Goal: Task Accomplishment & Management: Use online tool/utility

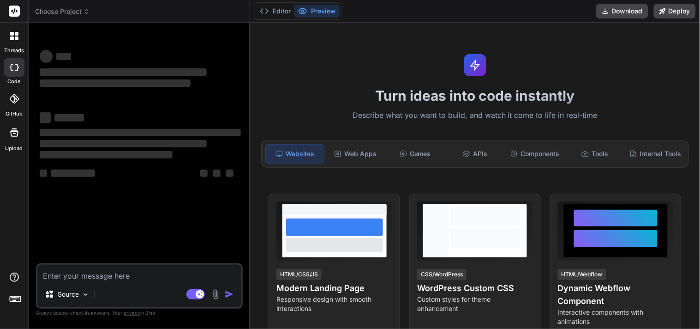
type textarea "x"
click at [94, 274] on textarea at bounding box center [139, 272] width 204 height 17
type textarea "c"
type textarea "x"
type textarea "cr"
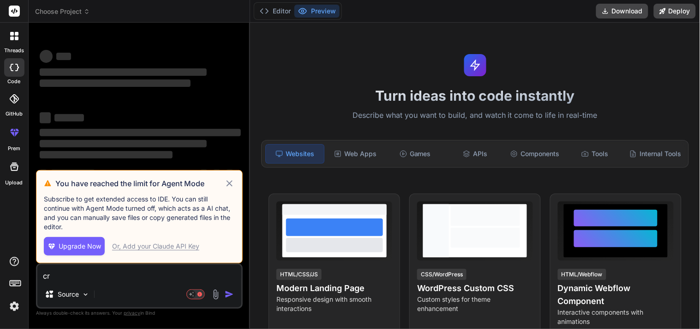
type textarea "x"
type textarea "cre"
type textarea "x"
type textarea "crea"
type textarea "x"
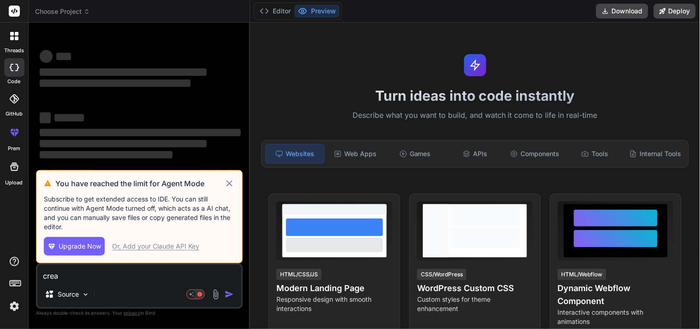
type textarea "creat"
type textarea "x"
type textarea "create"
type textarea "x"
type textarea "create"
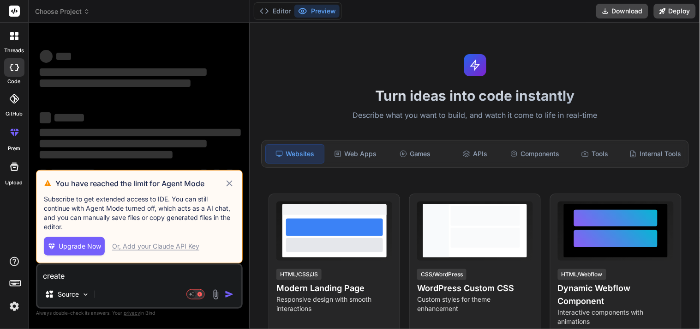
type textarea "x"
type textarea "create a"
type textarea "x"
type textarea "create a"
type textarea "x"
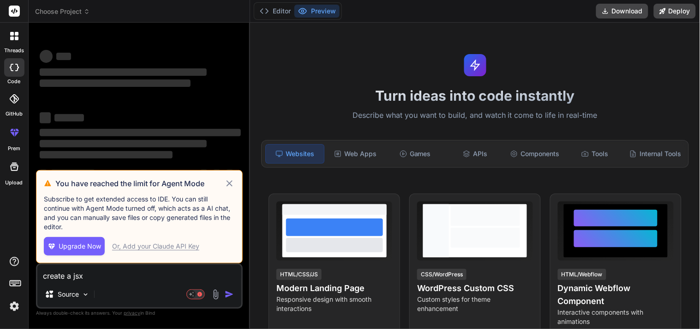
type textarea "create a jsx"
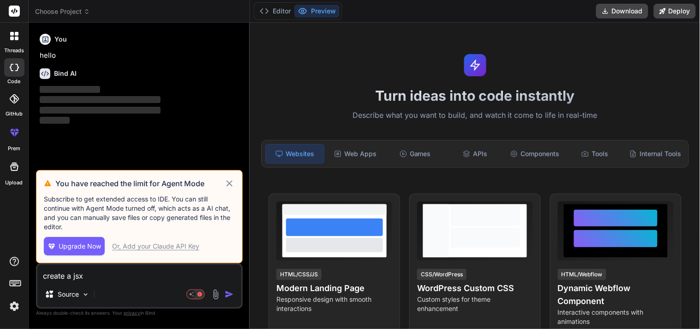
type textarea "x"
type textarea "create a jsx c"
type textarea "x"
type textarea "create a jsx co"
type textarea "x"
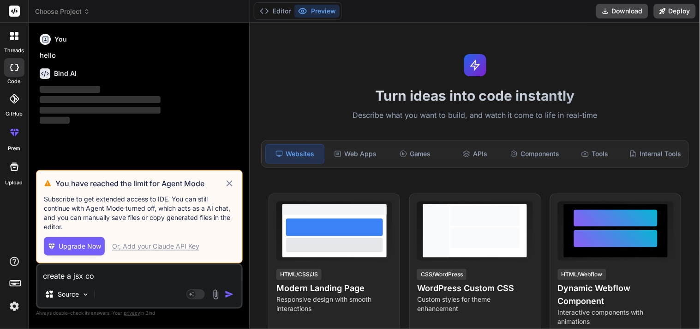
type textarea "create a jsx cod"
type textarea "x"
type textarea "create a jsx code"
type textarea "x"
type textarea "create a jsx code"
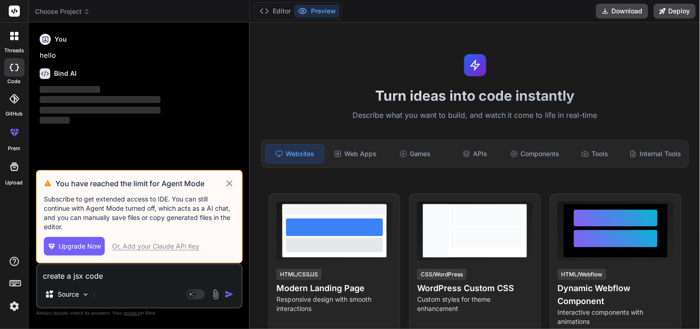
type textarea "x"
type textarea "create a jsx code f"
type textarea "x"
type textarea "create a jsx code fo"
type textarea "x"
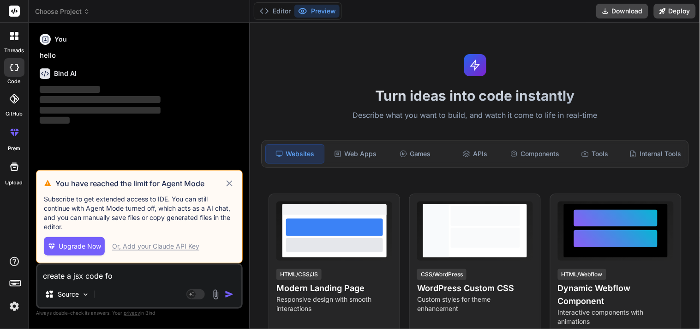
type textarea "create a jsx code for"
type textarea "x"
type textarea "create a jsx code for"
type textarea "x"
type textarea "create a jsx code for n"
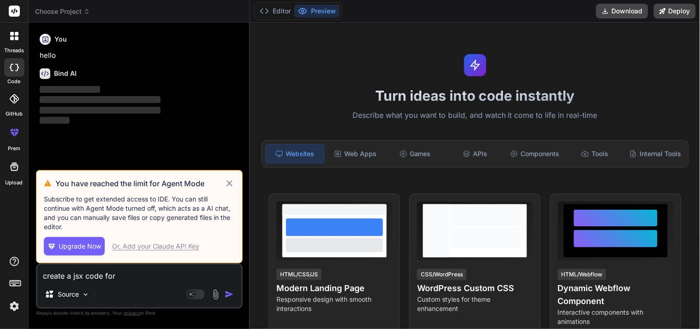
type textarea "x"
type textarea "create a jsx code for no"
type textarea "x"
type textarea "create a jsx code for not"
type textarea "x"
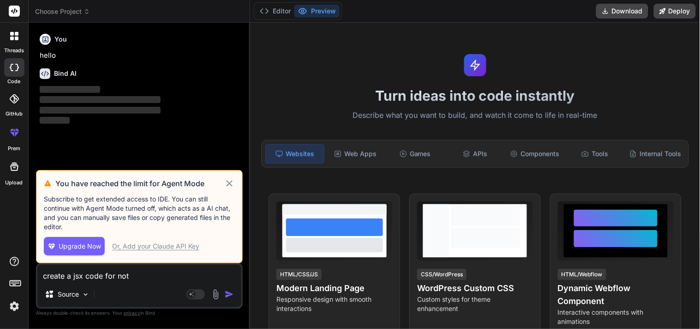
type textarea "create a jsx code for not"
type textarea "x"
type textarea "create a jsx code for not f"
type textarea "x"
type textarea "create a jsx code for not fi"
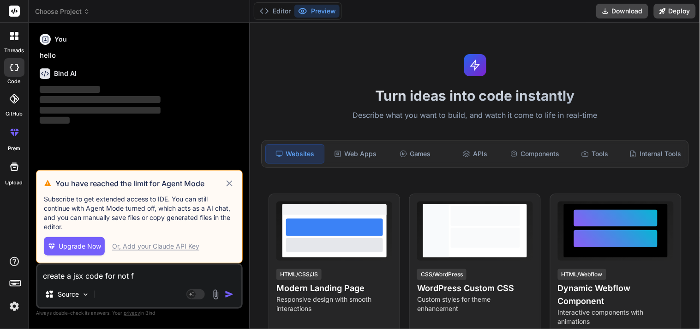
type textarea "x"
type textarea "create a jsx code for not f"
type textarea "x"
type textarea "create a jsx code for not fo"
type textarea "x"
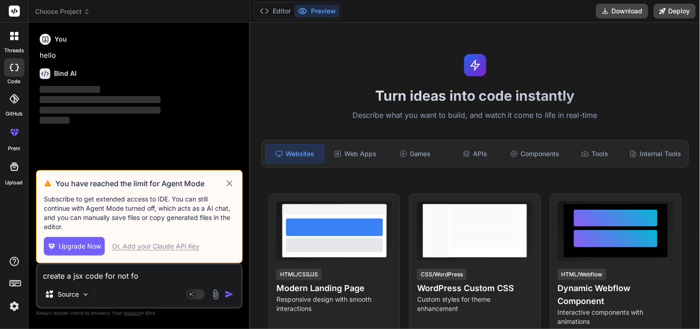
type textarea "create a jsx code for not fou"
type textarea "x"
type textarea "create a jsx code for not foun"
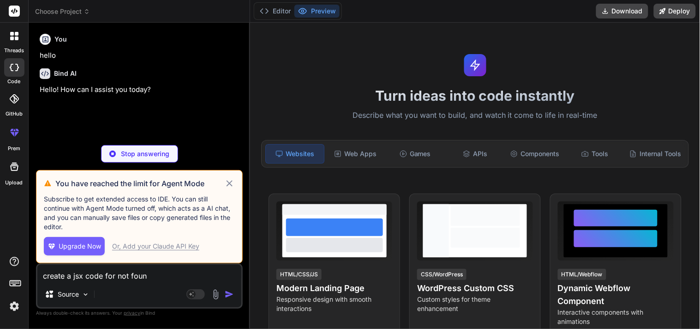
type textarea "x"
type textarea "create a jsx code for not found"
type textarea "x"
type textarea "create a jsx code for not found"
type textarea "x"
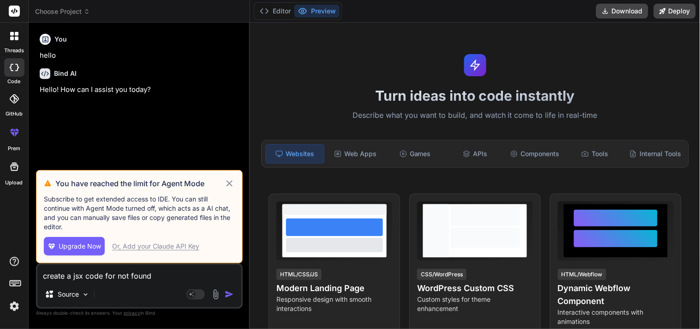
type textarea "create a jsx code for not found p"
type textarea "x"
type textarea "create a jsx code for not found pa"
type textarea "x"
type textarea "create a jsx code for not found pag"
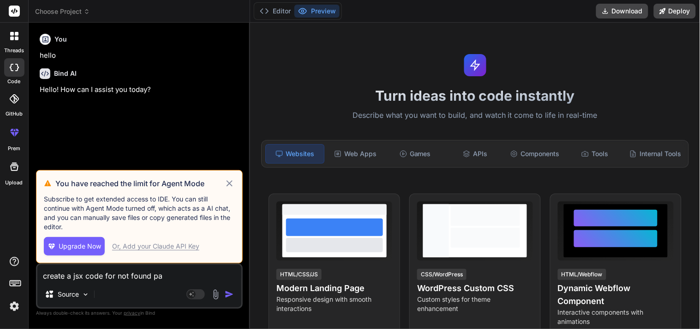
type textarea "x"
type textarea "create a jsx code for not found page"
type textarea "x"
type textarea "create a jsx code for not found page"
type textarea "x"
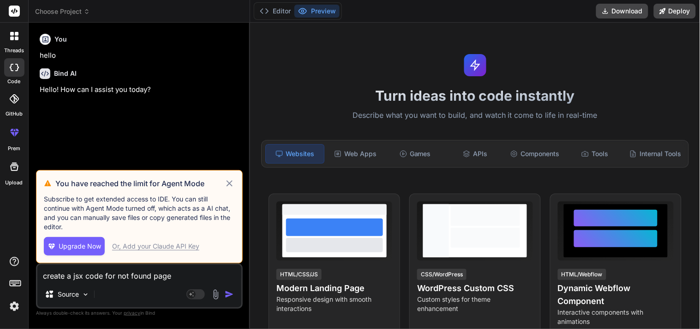
type textarea "create a jsx code for not found page i"
type textarea "x"
type textarea "create a jsx code for not found page in"
type textarea "x"
type textarea "create a jsx code for not found page in"
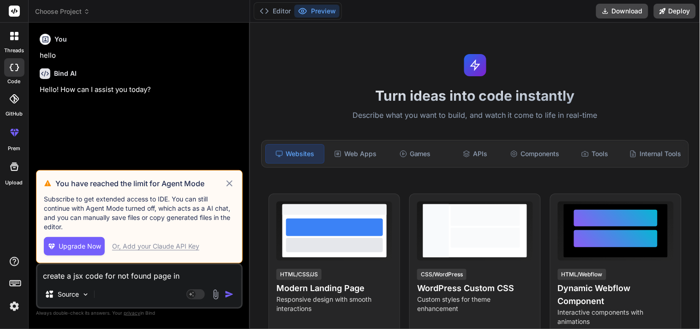
type textarea "x"
type textarea "create a jsx code for not found page in n"
type textarea "x"
type textarea "create a jsx code for not found page in ne"
type textarea "x"
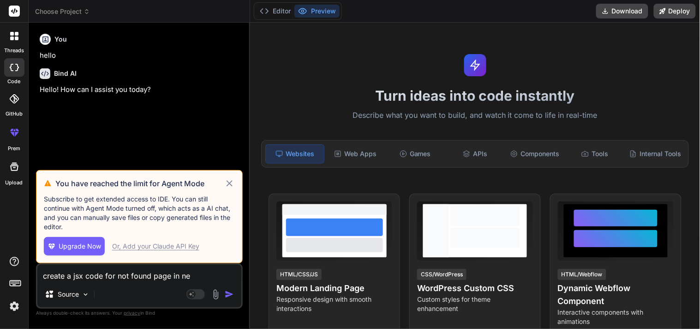
type textarea "create a jsx code for not found page in nex"
type textarea "x"
type textarea "create a jsx code for not found page in next"
type textarea "x"
type textarea "create a jsx code for not found page in next"
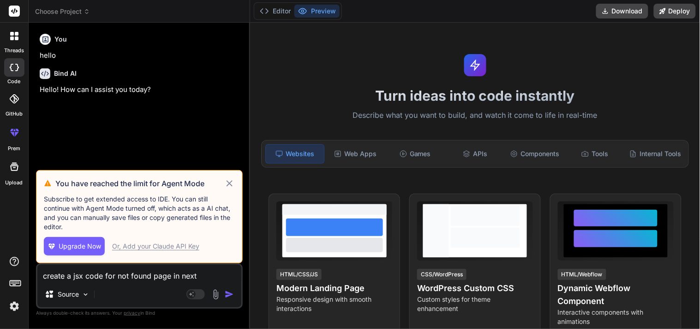
type textarea "x"
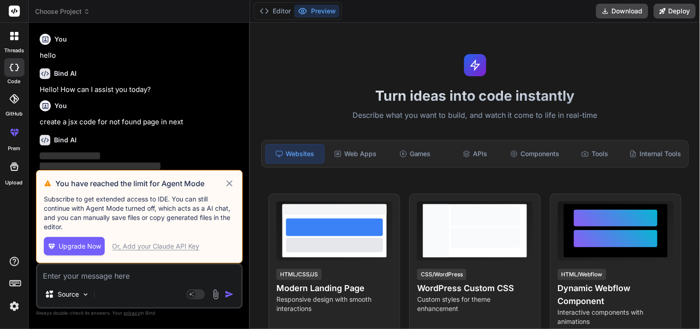
scroll to position [21, 0]
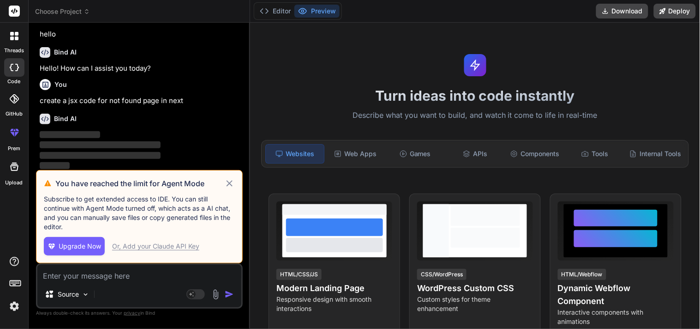
click at [233, 183] on icon at bounding box center [229, 183] width 11 height 11
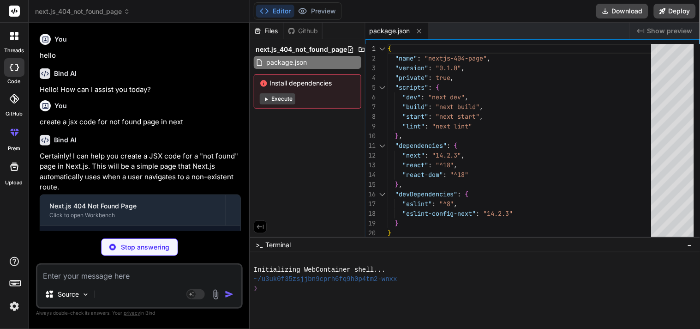
type textarea "x"
type textarea "); }"
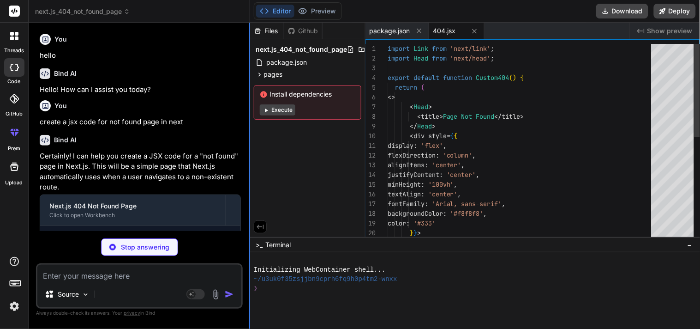
scroll to position [18, 0]
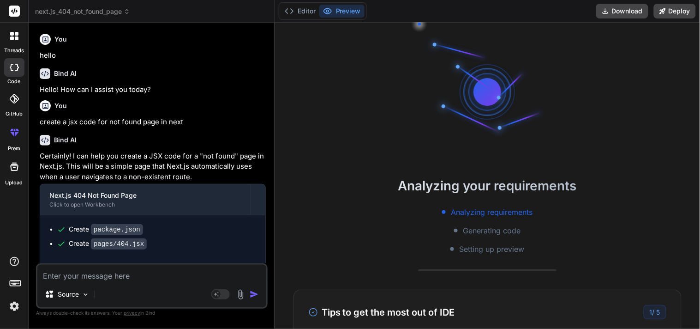
type textarea "x"
type textarea "</> ); }"
type textarea "x"
type textarea "</div> </> ); }"
type textarea "x"
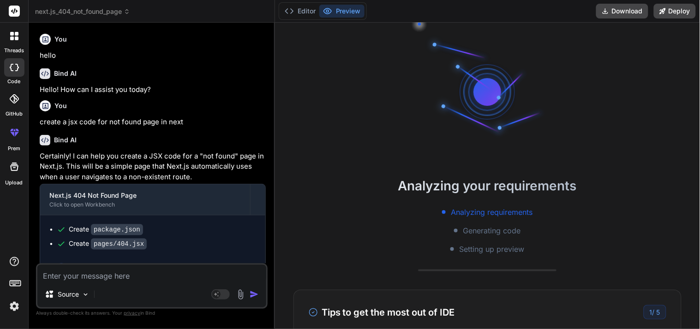
type textarea "</Link> </div> </> ); }"
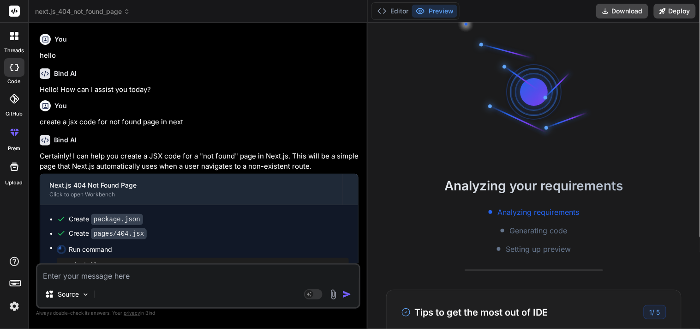
type textarea "x"
type textarea "}}> Go to Home </Link> </div> </> ); }"
type textarea "x"
type textarea "'background-color 0.3s ease' }}> Go to Home </Link> </div> </> ); }"
type textarea "x"
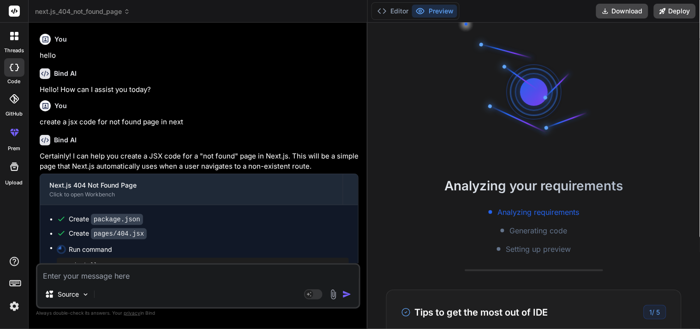
type textarea "</Link> </div> </> ); }"
type textarea "x"
type textarea "</div> </> ); }"
drag, startPoint x: 249, startPoint y: 139, endPoint x: 439, endPoint y: 154, distance: 190.2
click at [439, 154] on div "next.js_404_not_found_page Created with Pixso. Bind AI Web Search Created with …" at bounding box center [364, 164] width 671 height 329
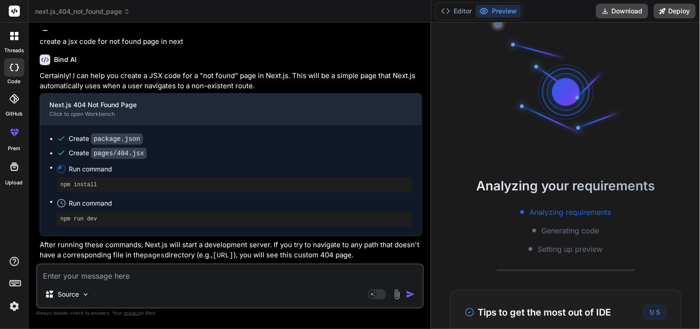
scroll to position [88, 0]
click at [132, 276] on textarea at bounding box center [229, 272] width 385 height 17
type textarea "i"
type textarea "x"
type textarea "i"
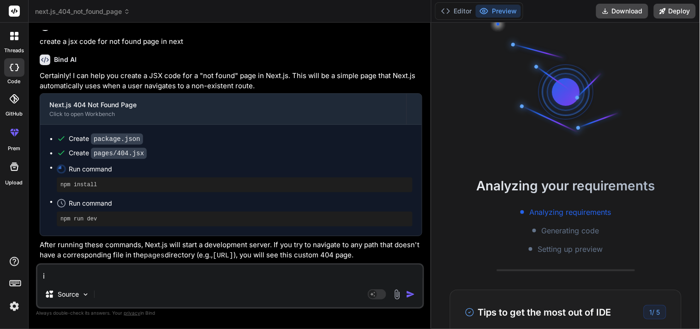
type textarea "x"
type textarea "i m"
type textarea "x"
type textarea "i m"
type textarea "x"
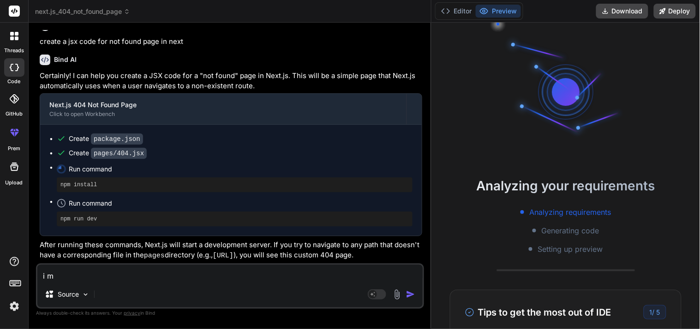
type textarea "i m n"
type textarea "x"
type textarea "i m no"
type textarea "x"
type textarea "i m not"
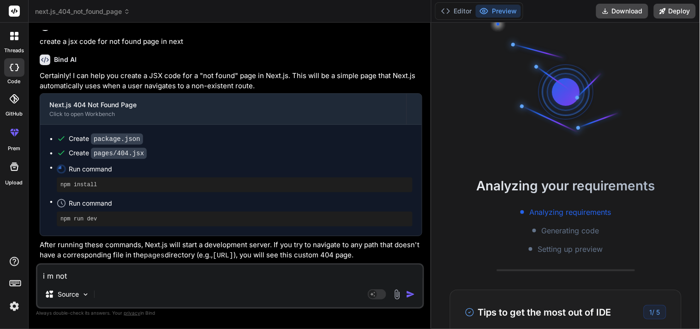
type textarea "x"
type textarea "i m not"
type textarea "x"
type textarea "i m not a"
type textarea "x"
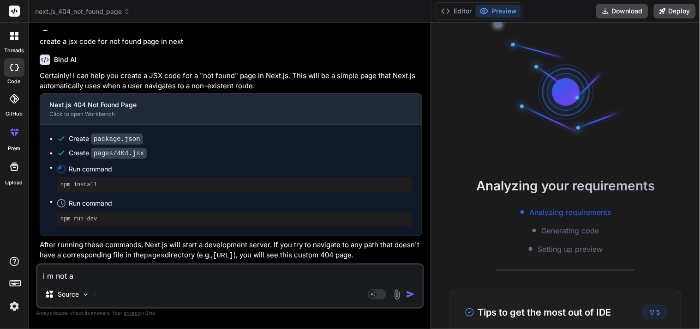
type textarea "i m not ab"
type textarea "x"
type textarea "i m not abl"
type textarea "x"
type textarea "i m not able"
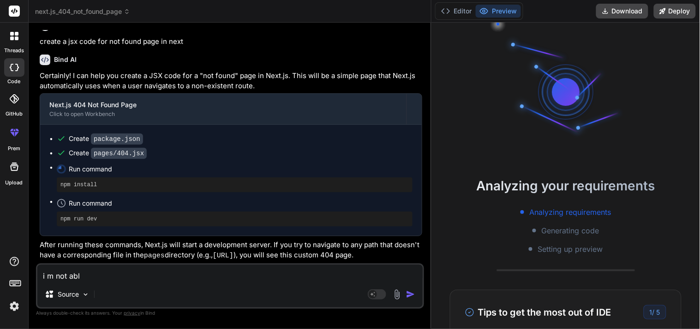
type textarea "x"
type textarea "i m not able"
type textarea "x"
type textarea "i m not able t"
type textarea "x"
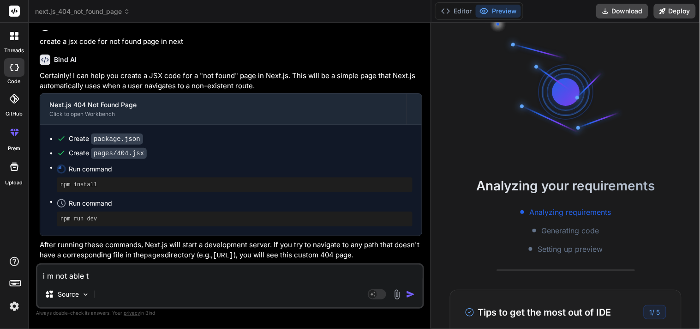
type textarea "i m not able to"
type textarea "x"
type textarea "i m not able to"
type textarea "x"
type textarea "i m not able to u"
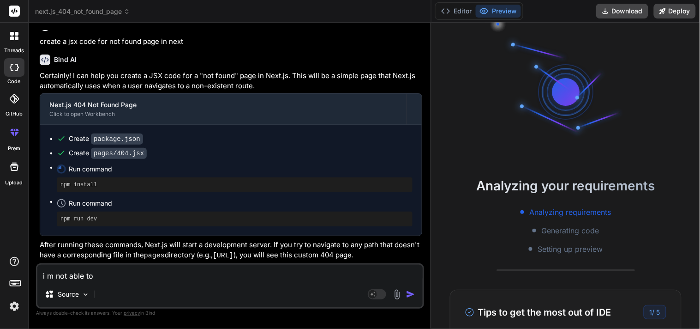
type textarea "x"
type textarea "i m not able to [GEOGRAPHIC_DATA]"
type textarea "x"
type textarea "i m not able to use"
type textarea "x"
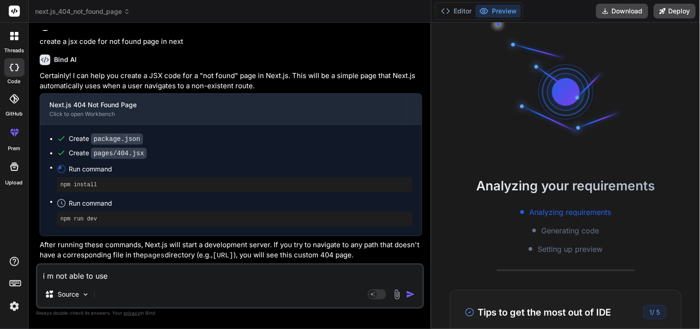
type textarea "i m not able to use"
type textarea "x"
type textarea "i m not able to use t"
type textarea "x"
type textarea "i m not able to use ta"
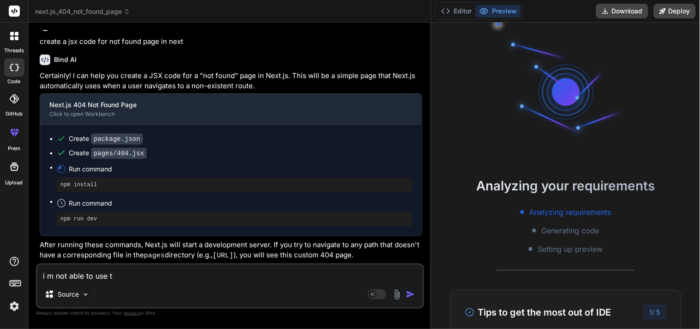
type textarea "x"
type textarea "i m not able to use tai"
type textarea "x"
type textarea "i m not able to use tail"
type textarea "x"
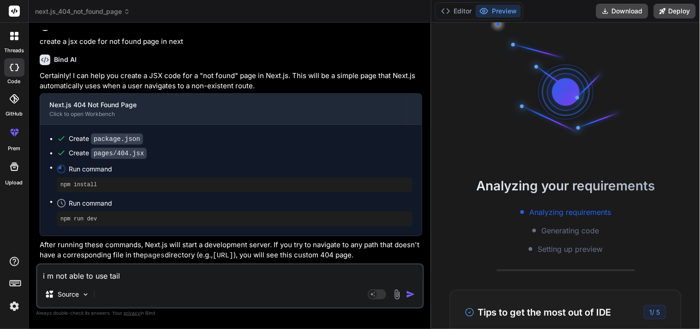
type textarea "i m not able to use tailw"
type textarea "x"
type textarea "i m not able to use tailwi"
type textarea "x"
type textarea "i m not able to use tailwin"
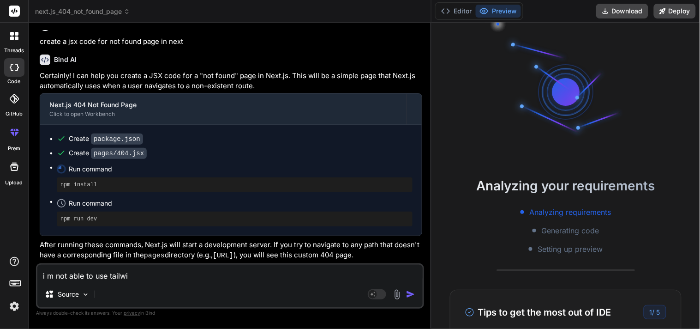
type textarea "x"
type textarea "i m not able to use tailwind"
type textarea "x"
type textarea "i m not able to use tailwind"
type textarea "x"
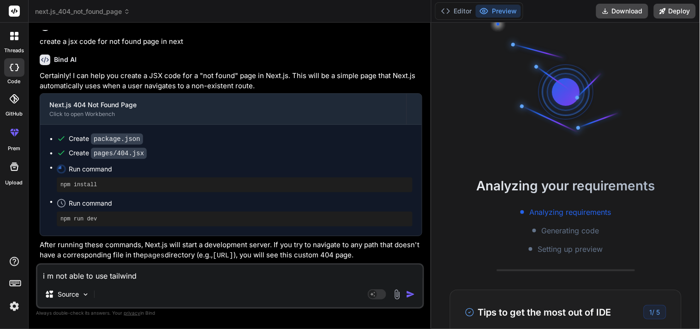
type textarea "i m not able to use tailwind c"
type textarea "x"
type textarea "i m not able to use tailwind cs"
type textarea "x"
type textarea "i m not able to use tailwind css"
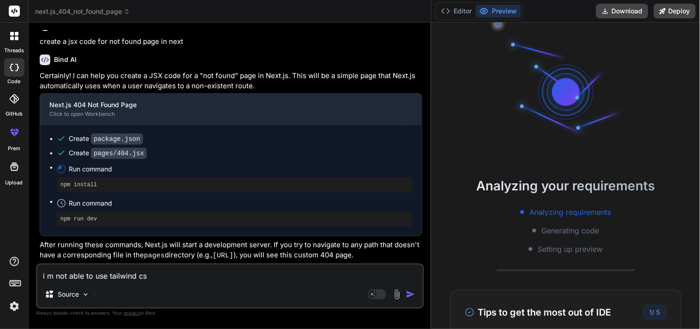
type textarea "x"
type textarea "i m not able to use tailwind css"
type textarea "x"
type textarea "i m not able to use tailwind css i"
type textarea "x"
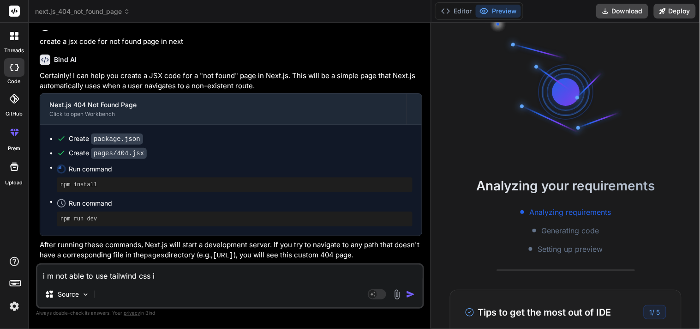
type textarea "i m not able to use tailwind css in"
type textarea "x"
type textarea "i m not able to use tailwind css ins"
type textarea "x"
type textarea "i m not able to use tailwind css insi"
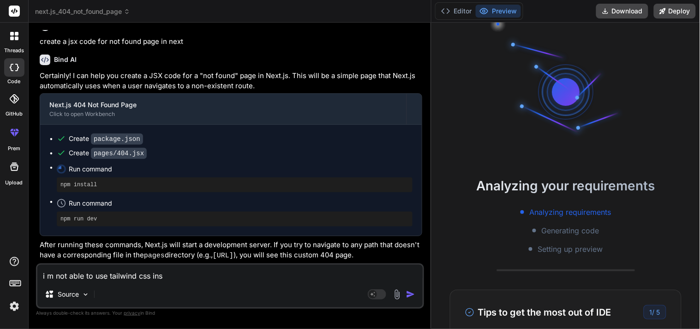
type textarea "x"
type textarea "i m not able to use tailwind css insid"
type textarea "x"
type textarea "i m not able to use tailwind css inside"
type textarea "x"
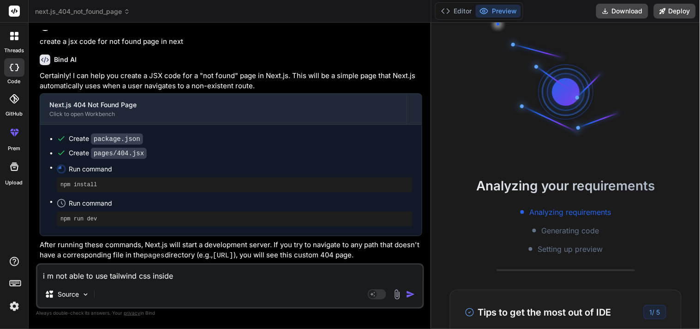
type textarea "i m not able to use tailwind css inside"
type textarea "x"
type textarea "i m not able to use tailwind css inside n"
type textarea "x"
type textarea "i m not able to use tailwind css inside ne"
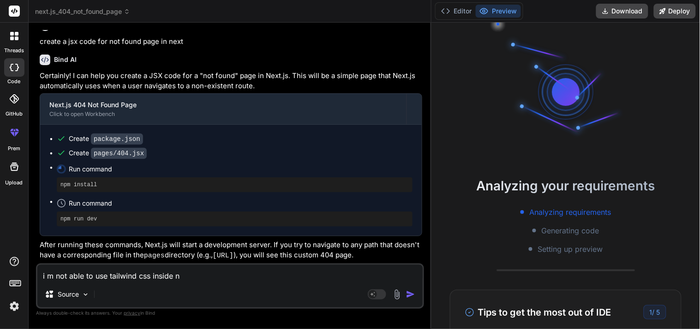
type textarea "x"
type textarea "i m not able to use tailwind css inside nex"
type textarea "x"
type textarea "i m not able to use tailwind css inside next"
type textarea "x"
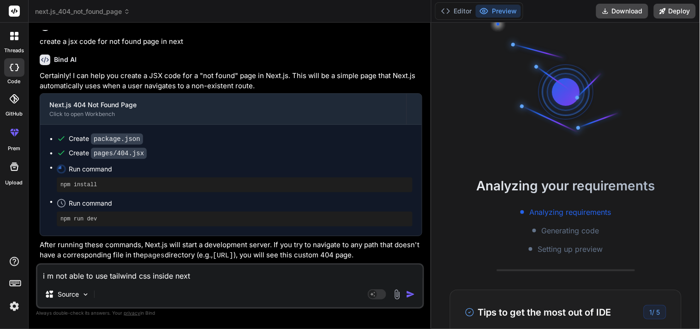
type textarea "i m not able to use tailwind css inside next"
type textarea "x"
type textarea "i m not able to use tailwind css inside next j"
type textarea "x"
type textarea "i m not able to use tailwind css inside next js"
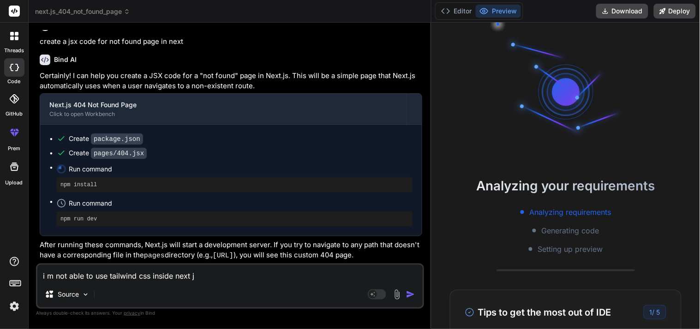
type textarea "x"
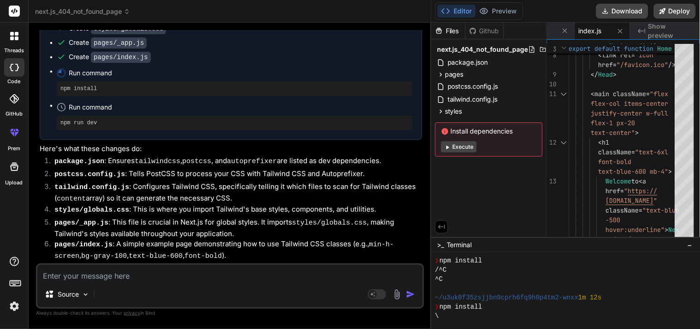
scroll to position [512, 0]
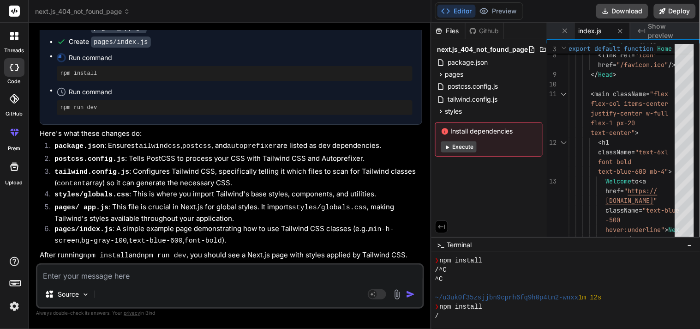
click at [121, 282] on div "Source Agent Mode. When this toggle is activated, AI automatically makes decisi…" at bounding box center [230, 285] width 388 height 45
click at [126, 276] on textarea at bounding box center [229, 272] width 385 height 17
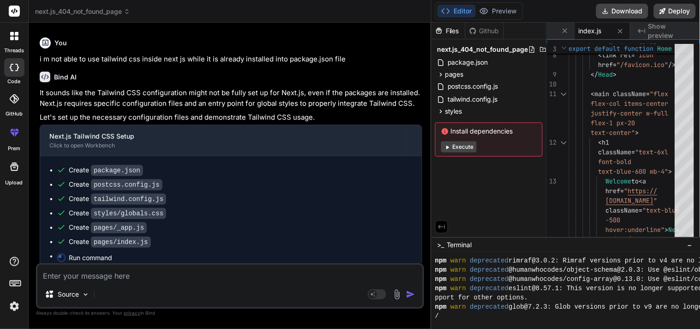
scroll to position [256, 0]
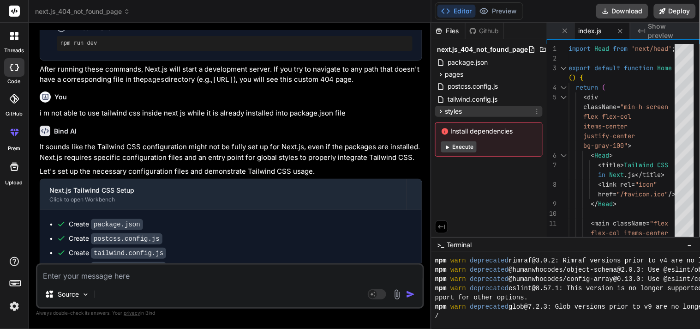
click at [438, 110] on icon at bounding box center [441, 112] width 8 height 8
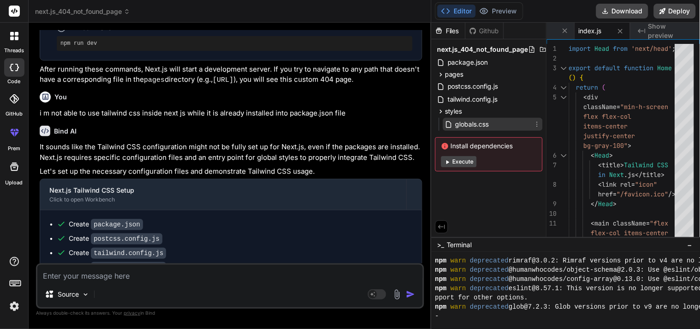
click at [478, 127] on span "globals.css" at bounding box center [472, 124] width 36 height 11
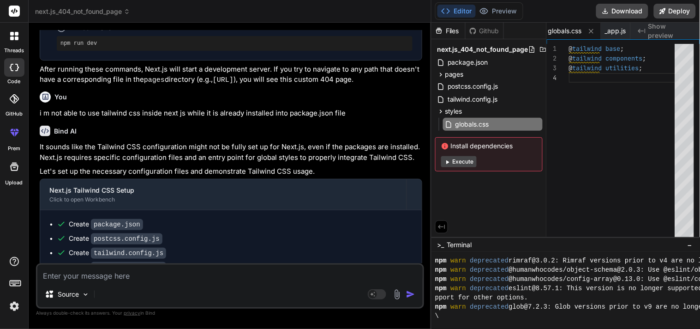
scroll to position [0, 0]
click at [648, 94] on div "@ tailwind utilities ; @ tailwind base ; @ tailwind components ;" at bounding box center [625, 142] width 112 height 197
click at [466, 76] on div "pages" at bounding box center [489, 74] width 108 height 11
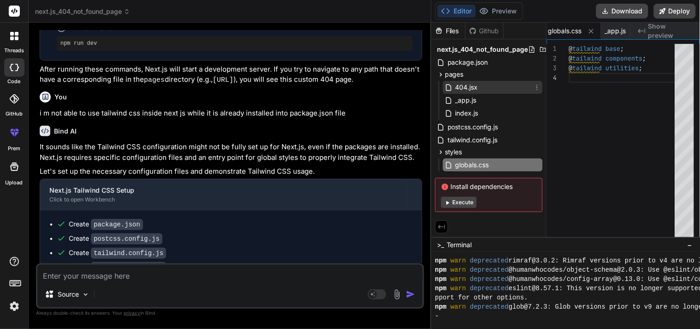
click at [471, 91] on span "404.jsx" at bounding box center [466, 87] width 24 height 11
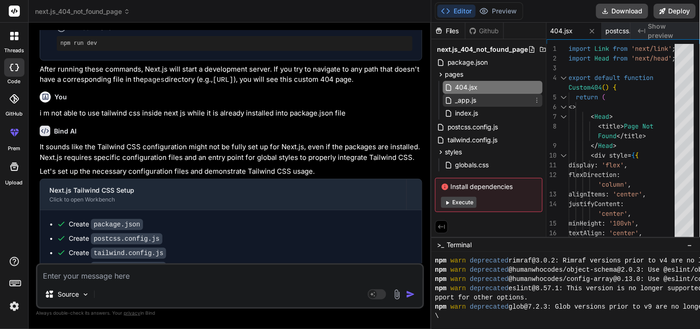
click at [472, 99] on span "_app.js" at bounding box center [465, 100] width 23 height 11
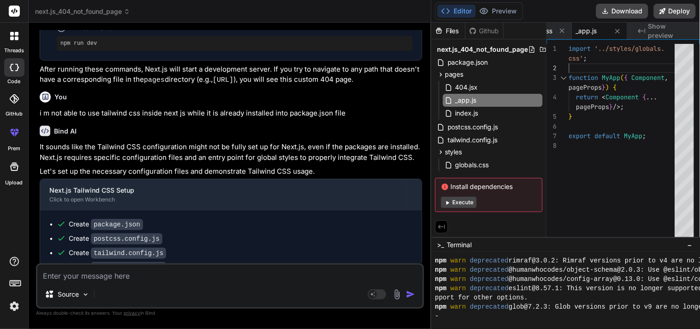
scroll to position [0, 0]
drag, startPoint x: 597, startPoint y: 59, endPoint x: 568, endPoint y: 48, distance: 30.4
click at [569, 48] on div "function MyApp ( { Component , return < Component { ... import '../styles/globa…" at bounding box center [625, 142] width 112 height 197
click at [616, 61] on div "function MyApp ( { Component , return < Component { ... import '../styles/globa…" at bounding box center [625, 142] width 112 height 197
drag, startPoint x: 616, startPoint y: 61, endPoint x: 564, endPoint y: 45, distance: 54.1
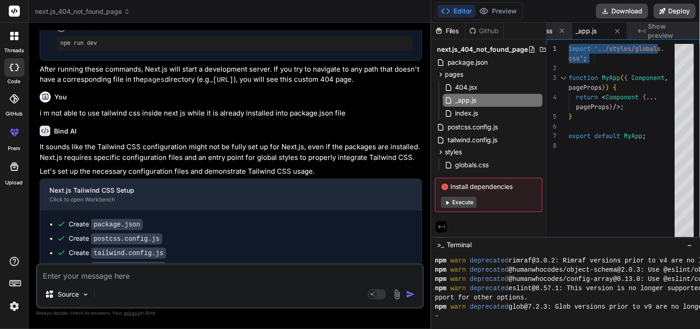
click at [569, 45] on div "function MyApp ( { Component , return < Component { ... import '../styles/globa…" at bounding box center [625, 142] width 112 height 197
click at [634, 48] on div "function MyApp ( { Component , return < Component { ... import '../styles/globa…" at bounding box center [625, 142] width 112 height 197
click at [430, 81] on div "Bind AI Web Search Created with Pixso. Code Generator You hello Bind AI Hello! …" at bounding box center [230, 175] width 403 height 305
click at [431, 81] on div "next.js_404_not_found_page package.json pages 404.jsx _app.js index.js postcss.…" at bounding box center [488, 127] width 115 height 176
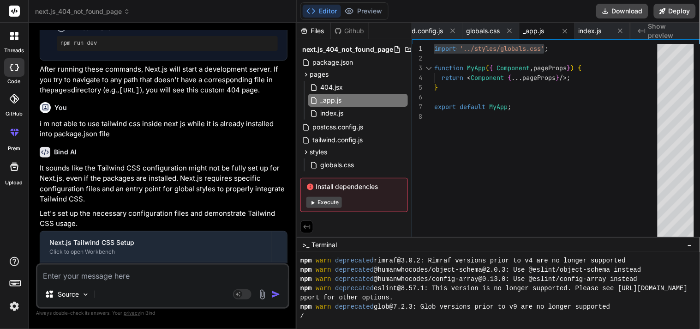
scroll to position [0, 198]
drag, startPoint x: 430, startPoint y: 81, endPoint x: 259, endPoint y: 84, distance: 171.7
click at [259, 84] on div "Bind AI Web Search Created with Pixso. Code Generator You hello Bind AI Hello! …" at bounding box center [163, 176] width 268 height 306
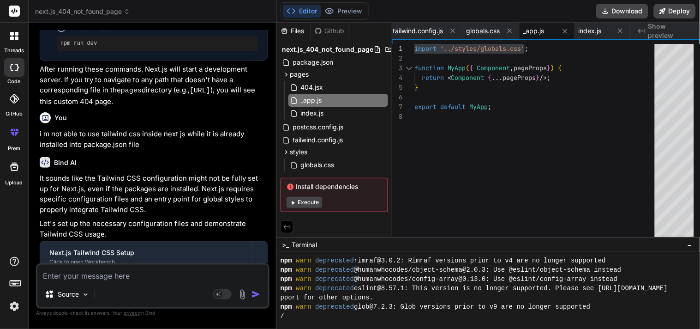
click at [574, 52] on div "import '../styles/globals.css' ; function MyApp ( { Component , pageProps } ) {…" at bounding box center [537, 142] width 246 height 197
drag, startPoint x: 570, startPoint y: 52, endPoint x: 384, endPoint y: 52, distance: 185.5
click at [414, 52] on div "import '../styles/globals.css' ; function MyApp ( { Component , pageProps } ) {…" at bounding box center [537, 142] width 246 height 197
drag, startPoint x: 414, startPoint y: 49, endPoint x: 554, endPoint y: 47, distance: 139.8
click at [554, 47] on div "import '../styles/globals.css' ; function MyApp ( { Component , pageProps } ) {…" at bounding box center [537, 142] width 246 height 197
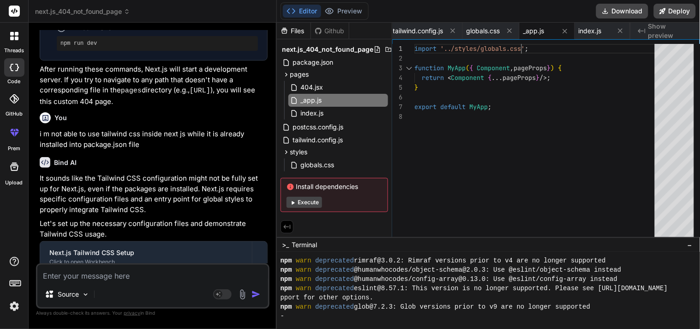
click at [554, 47] on div "import '../styles/globals.css' ; function MyApp ( { Component , pageProps } ) {…" at bounding box center [537, 142] width 246 height 197
drag, startPoint x: 554, startPoint y: 47, endPoint x: 393, endPoint y: 44, distance: 161.0
click at [414, 44] on div "import '../styles/globals.css' ; function MyApp ( { Component , pageProps } ) {…" at bounding box center [537, 142] width 246 height 197
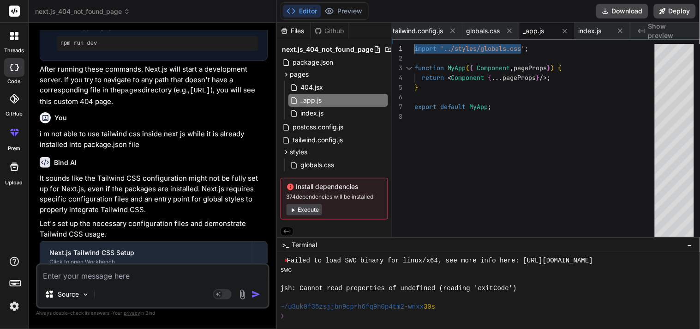
scroll to position [794, 0]
click at [546, 114] on div "import '../styles/globals.css' ; function MyApp ( { Component , pageProps } ) {…" at bounding box center [537, 142] width 246 height 197
click at [117, 274] on textarea at bounding box center [152, 272] width 231 height 17
paste textarea "import Link from "next/link"; import 'globals.css'; export default function Roo…"
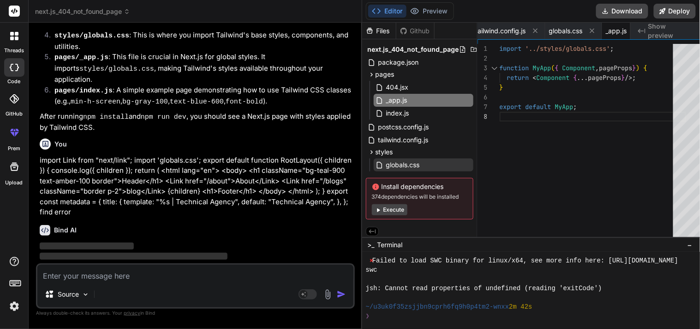
scroll to position [649, 0]
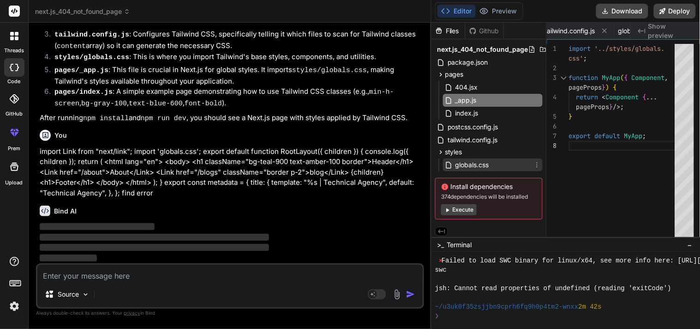
drag, startPoint x: 276, startPoint y: 162, endPoint x: 503, endPoint y: 163, distance: 227.5
click at [503, 163] on div "next.js_404_not_found_page Created with Pixso. Bind AI Web Search Created with …" at bounding box center [364, 164] width 671 height 329
click at [179, 206] on div "Bind AI" at bounding box center [231, 210] width 383 height 11
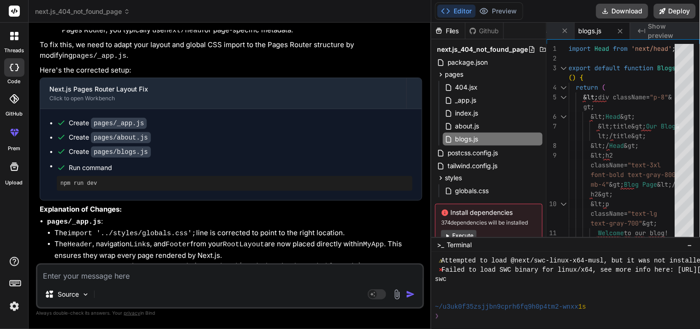
scroll to position [1051, 0]
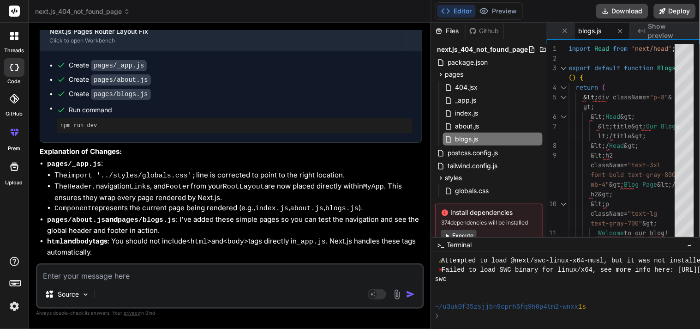
click at [118, 270] on textarea at bounding box center [229, 272] width 385 height 17
drag, startPoint x: 347, startPoint y: 171, endPoint x: 55, endPoint y: 168, distance: 291.2
click at [55, 170] on li "The import '../styles/globals.css'; line is corrected to point to the right loc…" at bounding box center [238, 176] width 368 height 12
copy li "The import '../styles/globals.css'; line is corrected to point to the right loc…"
click at [80, 270] on textarea at bounding box center [229, 272] width 385 height 17
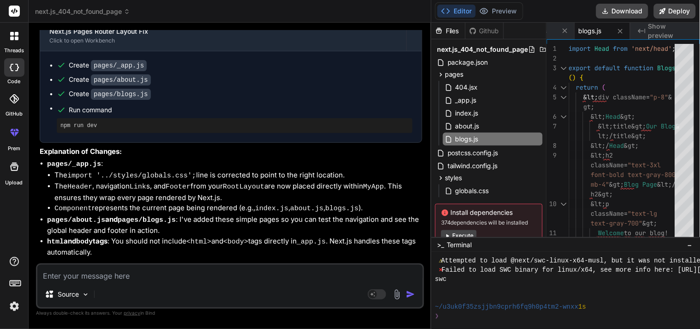
paste textarea "The import '../styles/globals.css'; line is corrected to point to the right loc…"
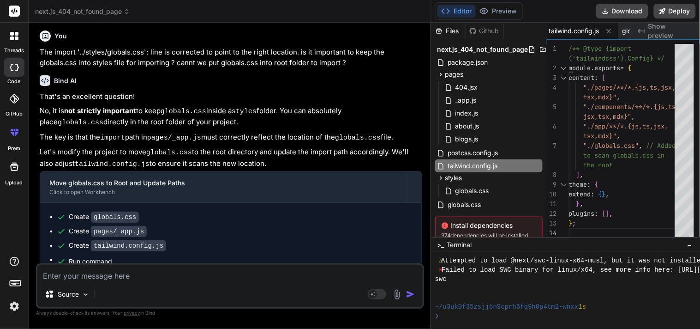
scroll to position [1362, 0]
